Goal: Complete application form

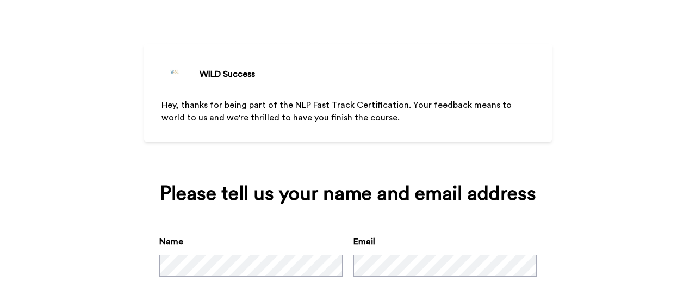
scroll to position [80, 0]
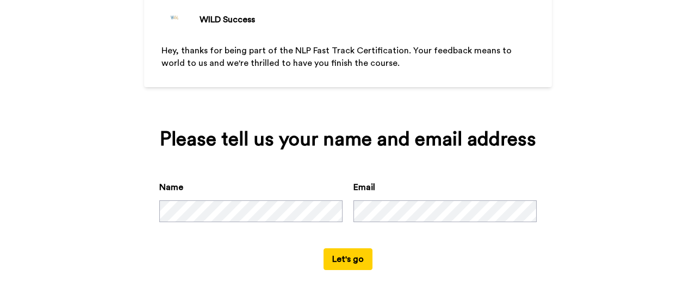
click at [331, 256] on button "Let's go" at bounding box center [348, 259] width 49 height 22
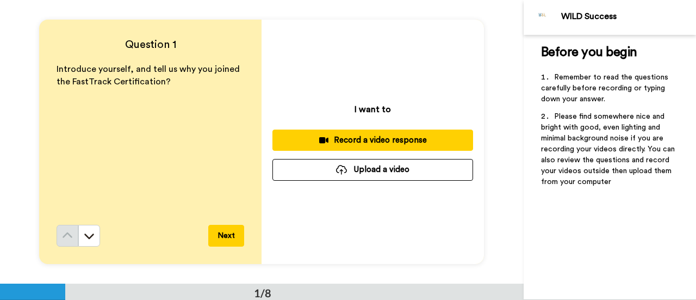
click at [224, 233] on button "Next" at bounding box center [226, 236] width 36 height 22
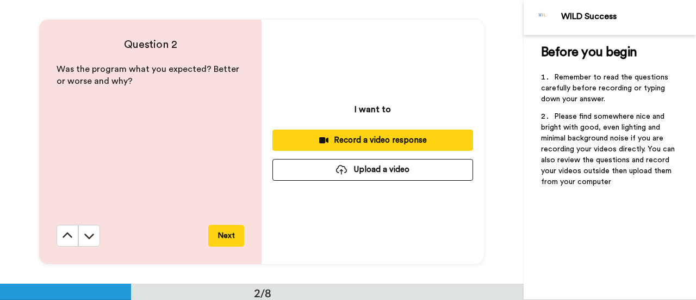
scroll to position [284, 0]
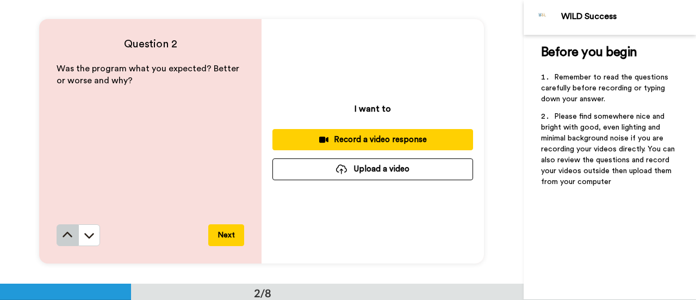
click at [62, 235] on icon at bounding box center [67, 234] width 11 height 11
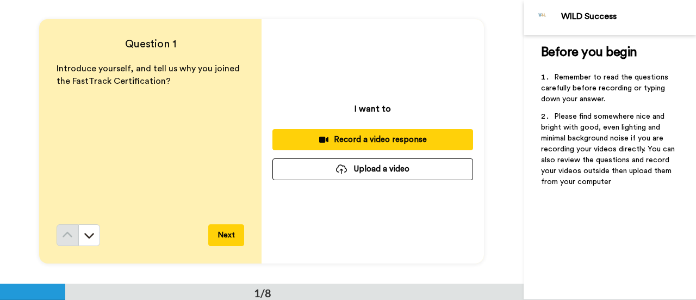
scroll to position [0, 0]
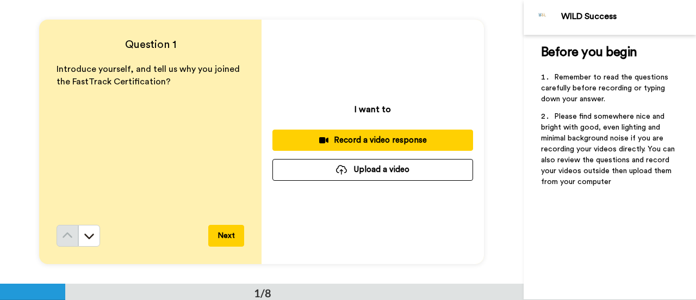
click at [228, 233] on button "Next" at bounding box center [226, 236] width 36 height 22
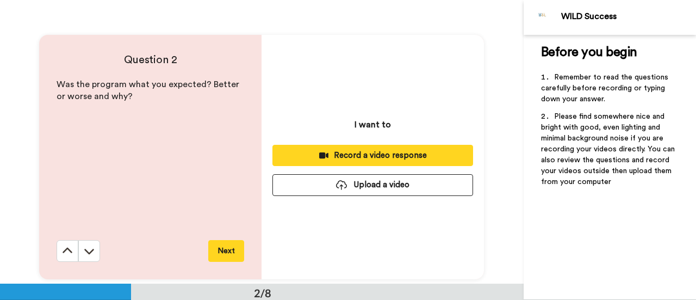
scroll to position [284, 0]
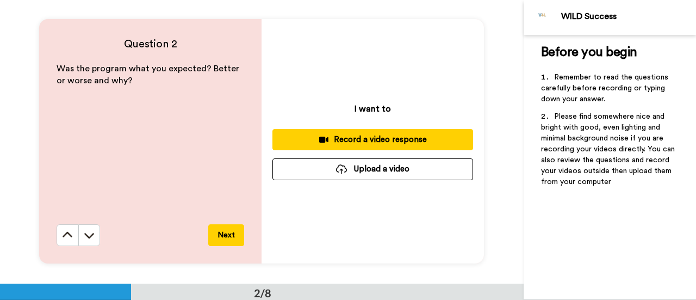
click at [220, 237] on button "Next" at bounding box center [226, 235] width 36 height 22
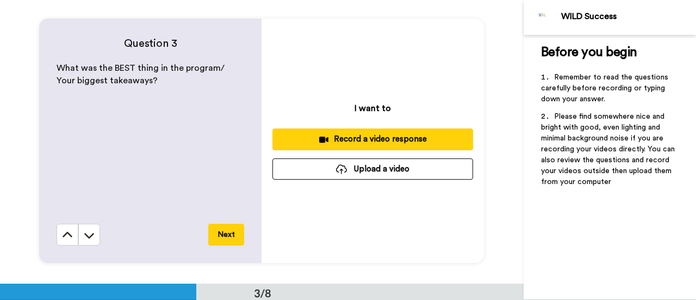
scroll to position [567, 0]
click at [216, 243] on button "Next" at bounding box center [226, 234] width 36 height 22
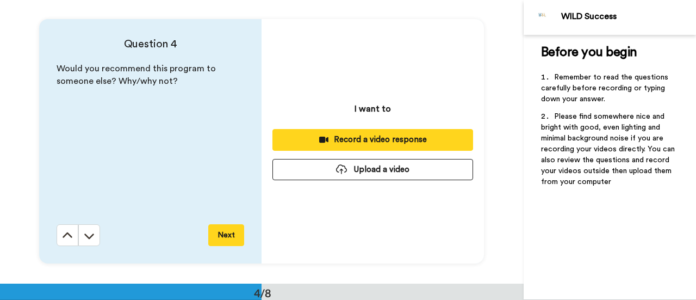
scroll to position [850, 0]
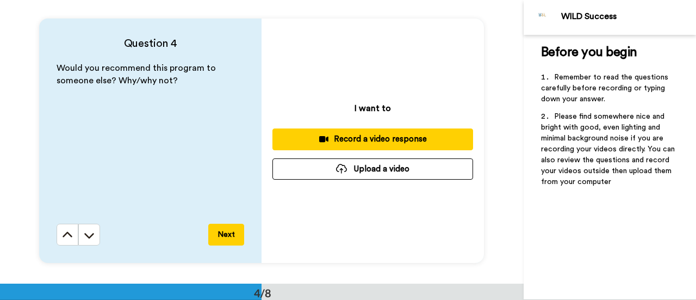
click at [224, 228] on button "Next" at bounding box center [226, 234] width 36 height 22
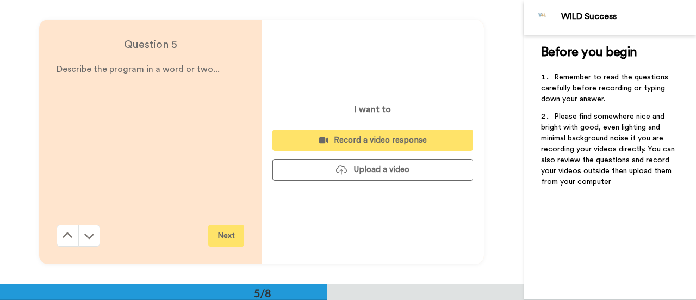
scroll to position [1134, 0]
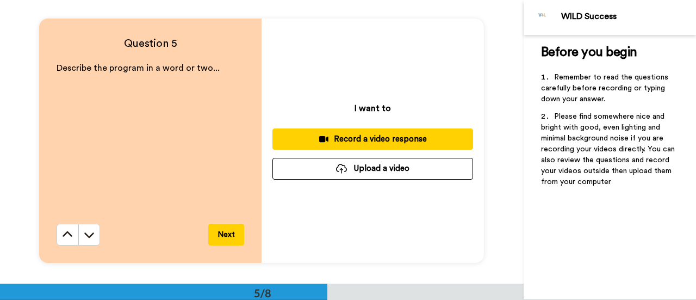
click at [223, 227] on button "Next" at bounding box center [226, 234] width 36 height 22
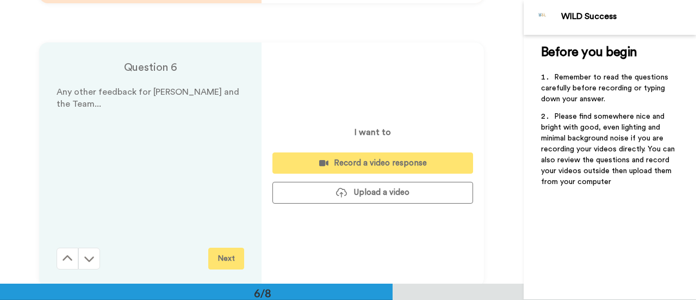
scroll to position [1417, 0]
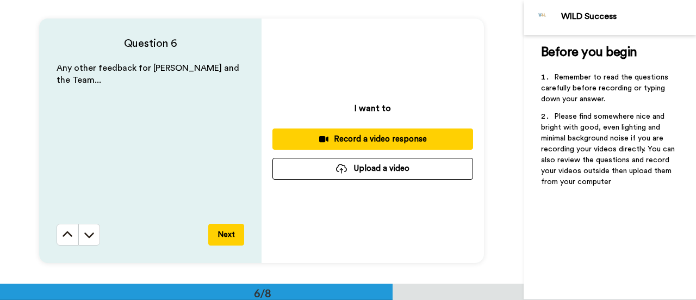
click at [219, 233] on button "Next" at bounding box center [226, 234] width 36 height 22
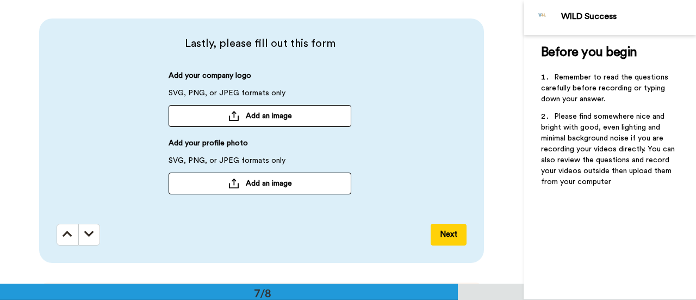
scroll to position [1700, 0]
click at [69, 231] on icon at bounding box center [68, 233] width 10 height 11
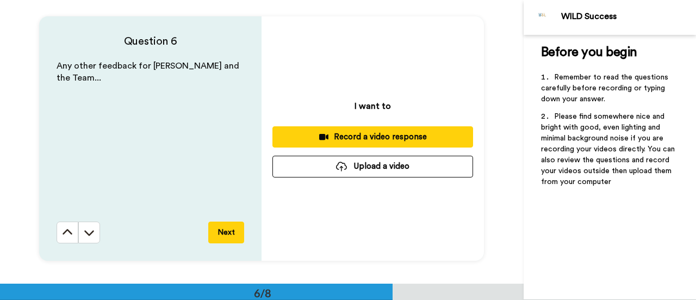
scroll to position [1417, 0]
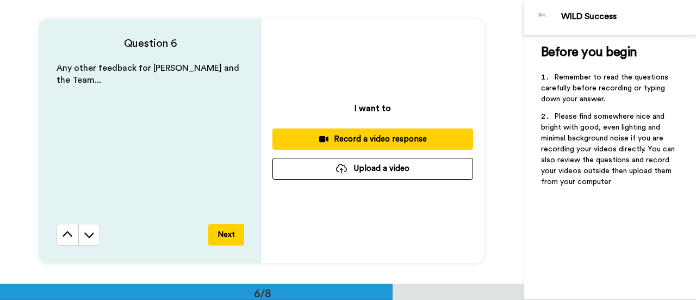
click at [337, 172] on div at bounding box center [341, 169] width 11 height 10
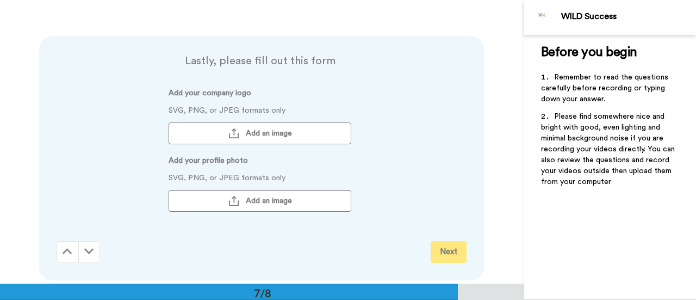
scroll to position [1689, 0]
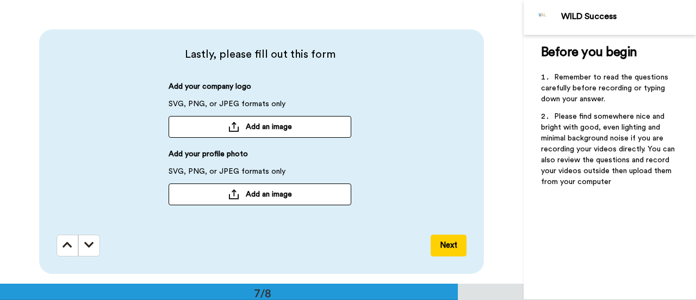
click at [443, 252] on button "Next" at bounding box center [449, 245] width 36 height 22
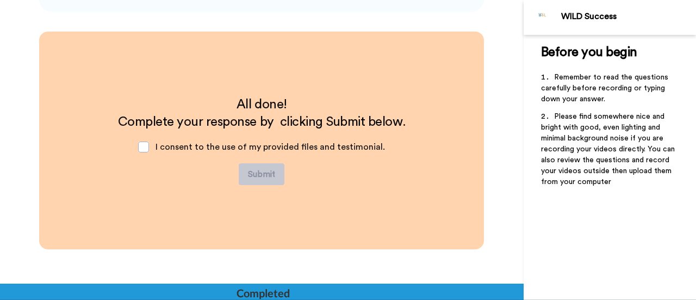
scroll to position [1951, 0]
click at [153, 151] on div "I consent to the use of my provided files and testimonial." at bounding box center [261, 146] width 264 height 33
click at [145, 150] on span at bounding box center [143, 146] width 11 height 11
click at [254, 173] on button "Submit" at bounding box center [262, 174] width 46 height 22
